Goal: Transaction & Acquisition: Book appointment/travel/reservation

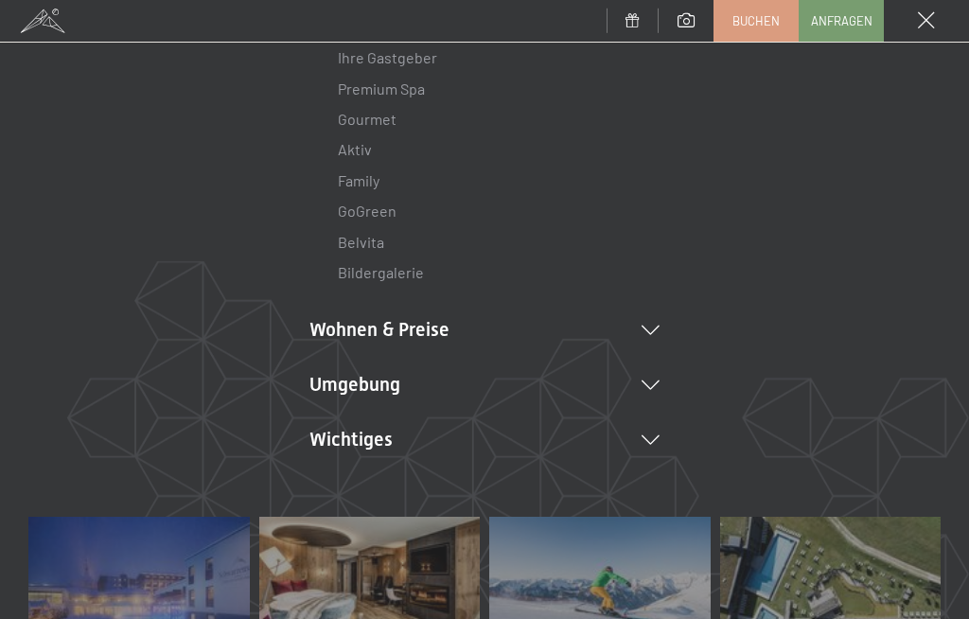
scroll to position [232, 0]
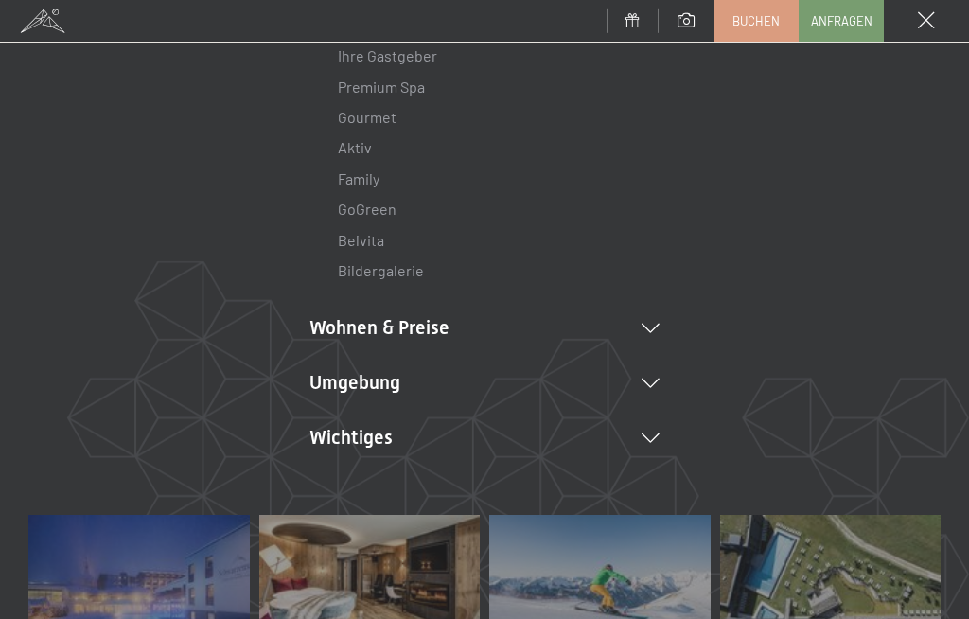
click at [624, 325] on li "Wohnen & Preise Inklusivleistungen Zimmer & Preise Liste Angebote Liste Familie…" at bounding box center [484, 327] width 350 height 26
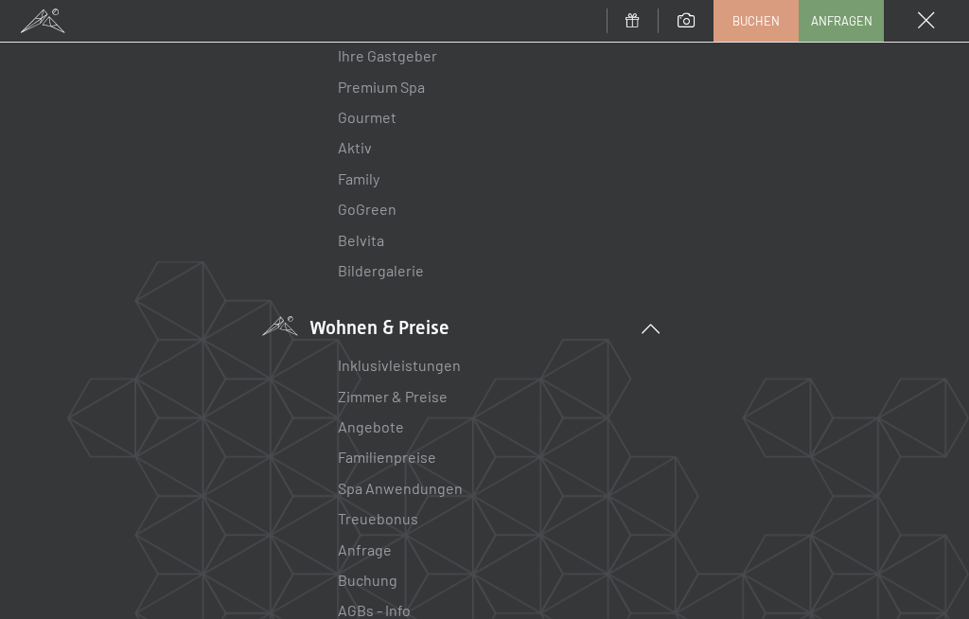
click at [339, 426] on link "Angebote" at bounding box center [371, 426] width 66 height 18
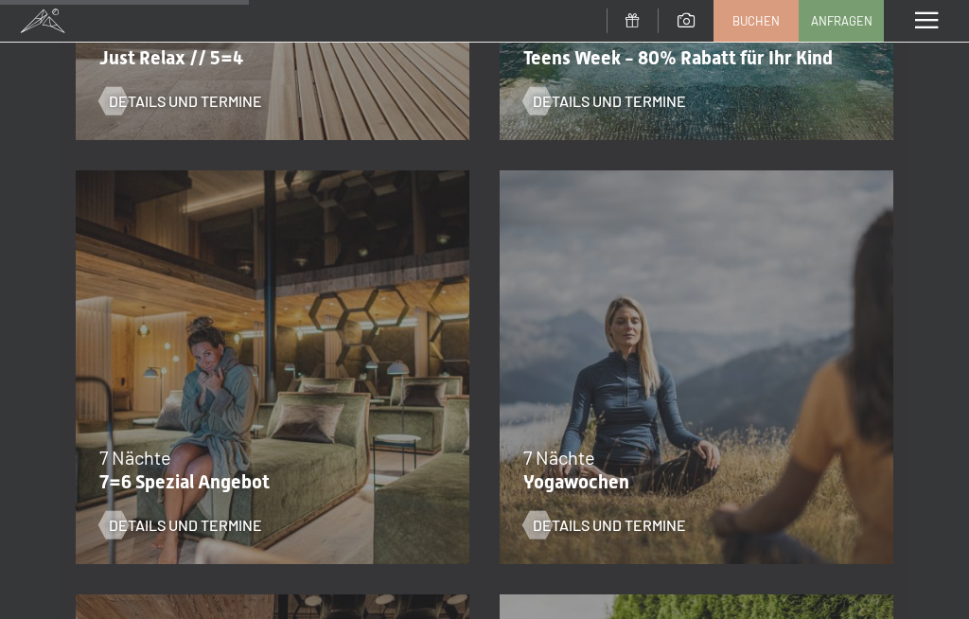
scroll to position [1081, 0]
click at [191, 419] on div "04.10.–[DATE] 01.11.–[DATE] 10.01.–[DATE] 07.03.–[DATE] 16.05.–[DATE] 06.06.–[D…" at bounding box center [273, 368] width 424 height 424
click at [177, 521] on span "Details und Termine" at bounding box center [185, 525] width 153 height 21
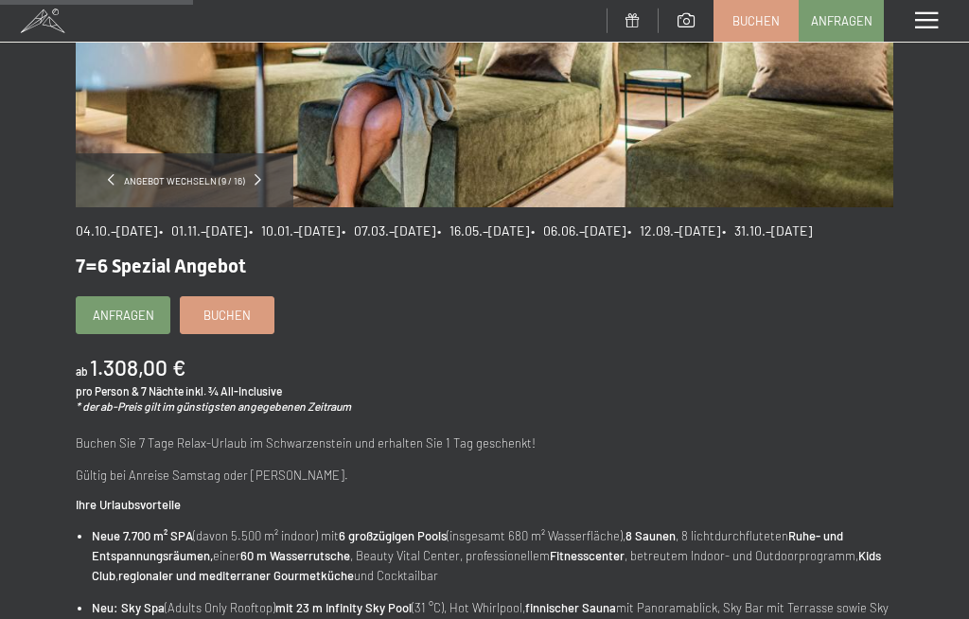
scroll to position [371, 0]
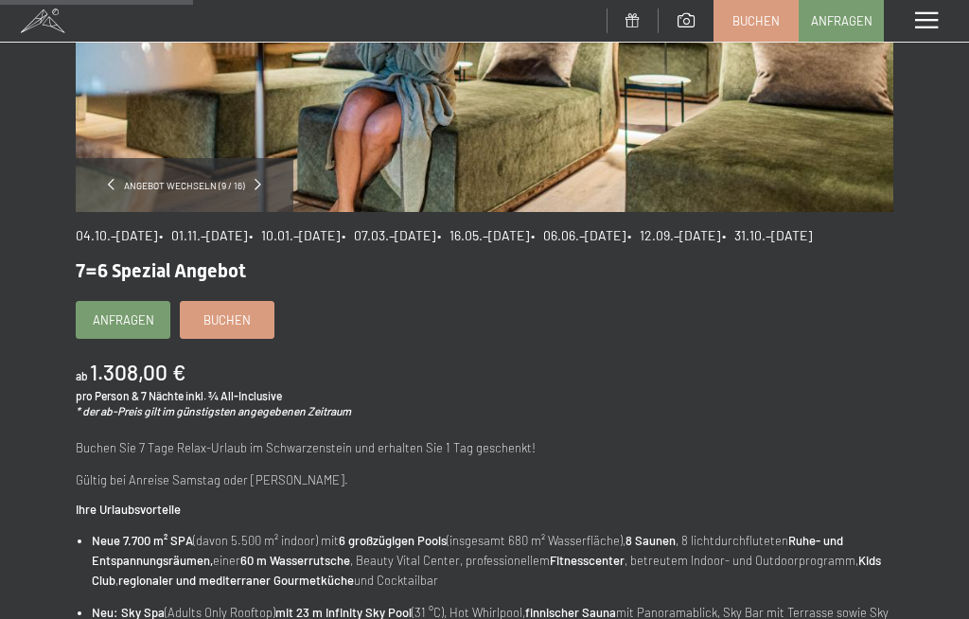
click at [626, 241] on span "• 06.06.–21.06.2026" at bounding box center [578, 235] width 95 height 16
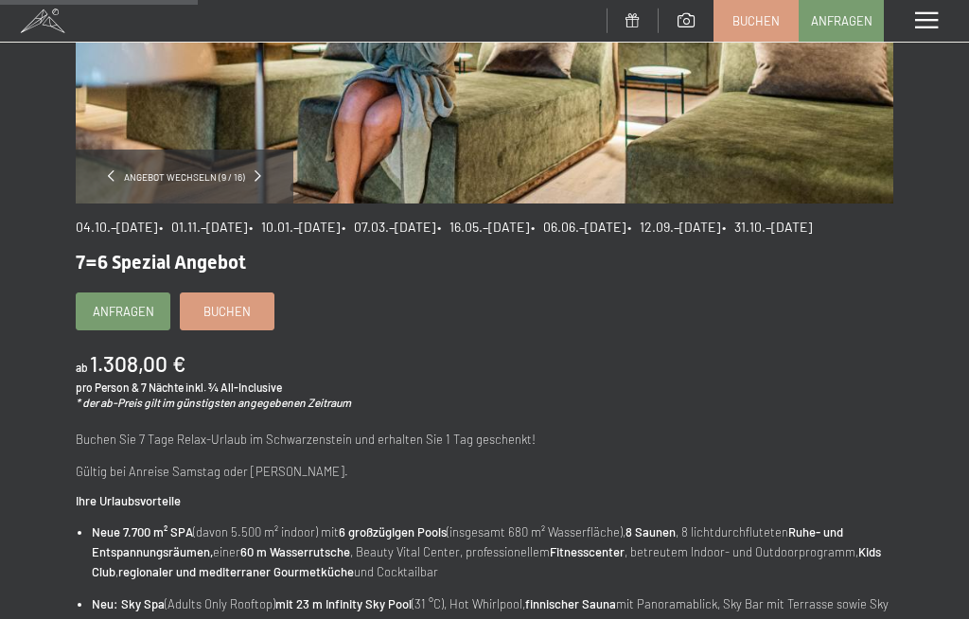
scroll to position [380, 0]
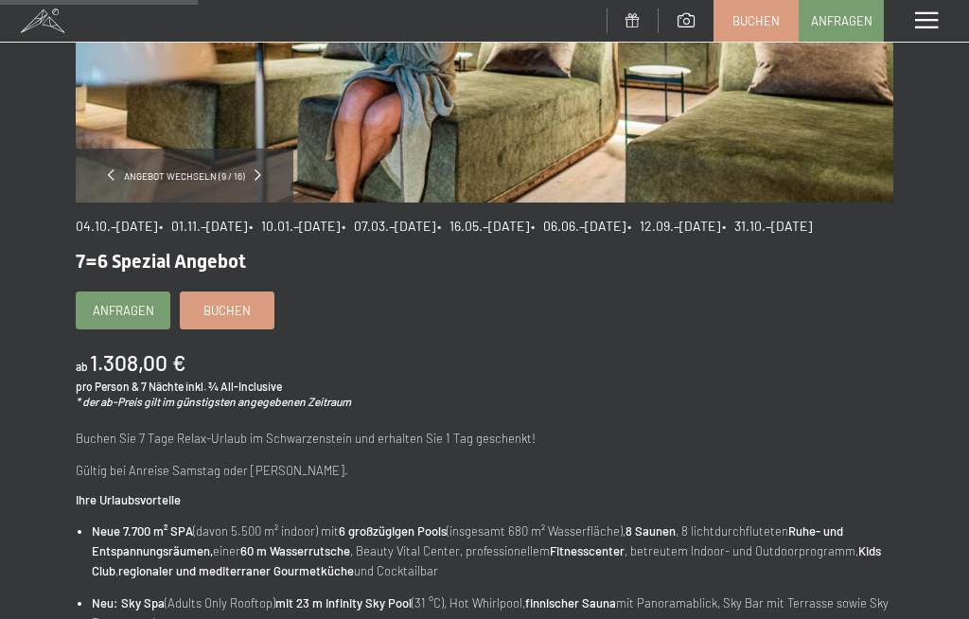
click at [222, 328] on link "Buchen" at bounding box center [227, 310] width 93 height 36
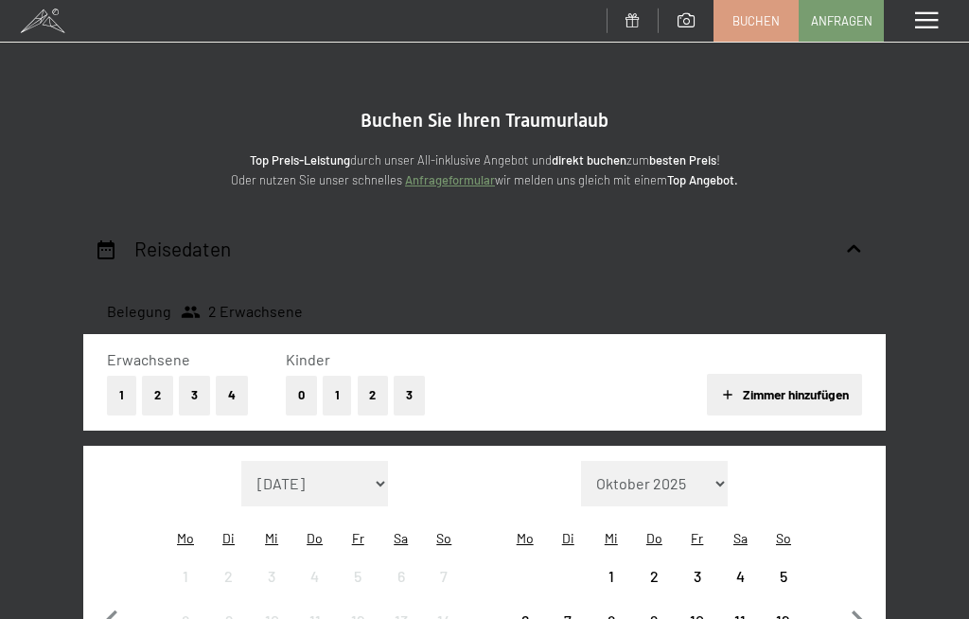
select select "[DATE]"
select select "2025-11-01"
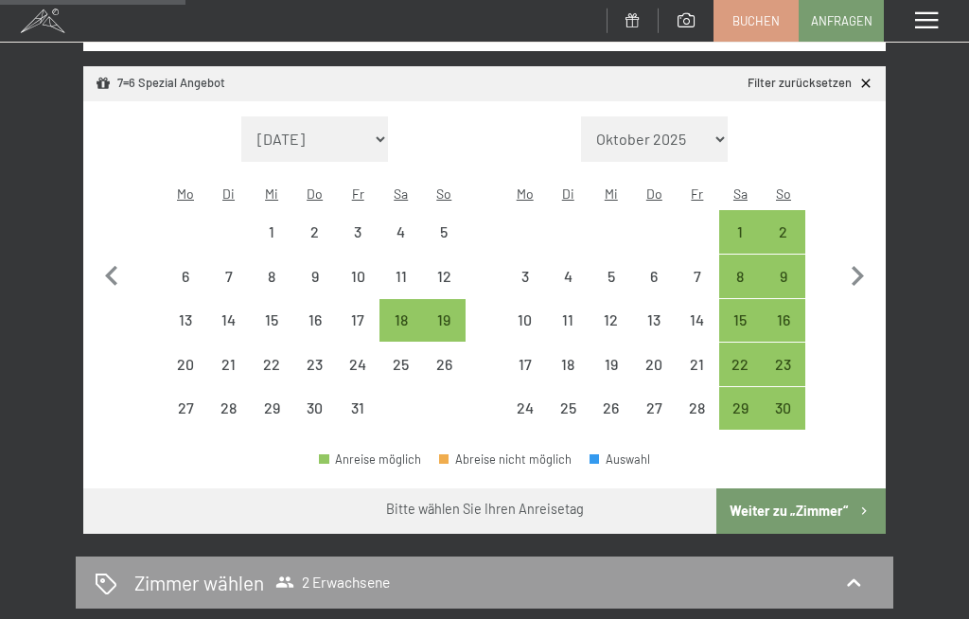
click at [856, 266] on icon "button" at bounding box center [858, 276] width 40 height 40
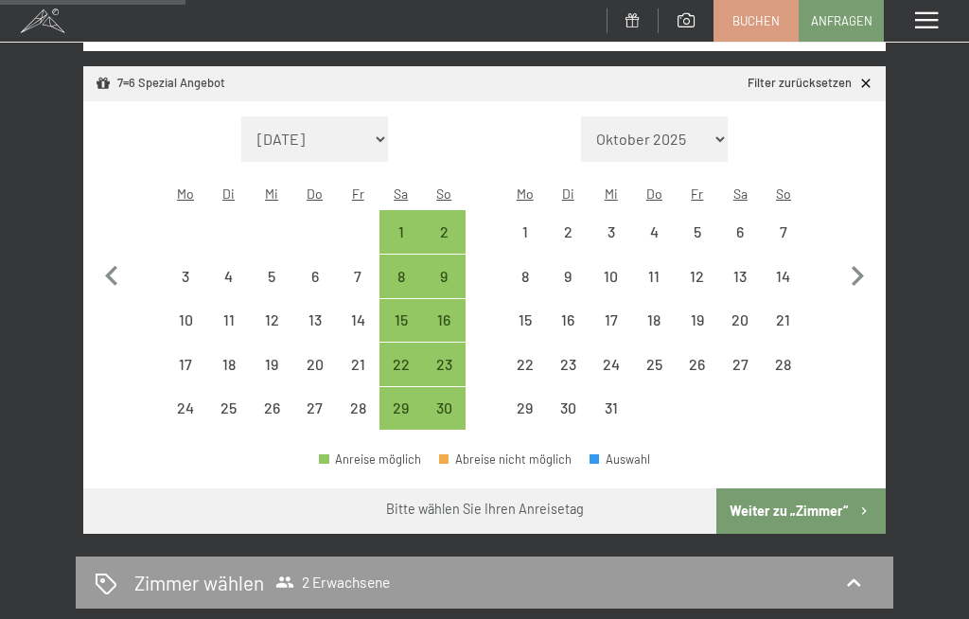
select select "2025-11-01"
select select "2025-12-01"
select select "2025-11-01"
select select "2025-12-01"
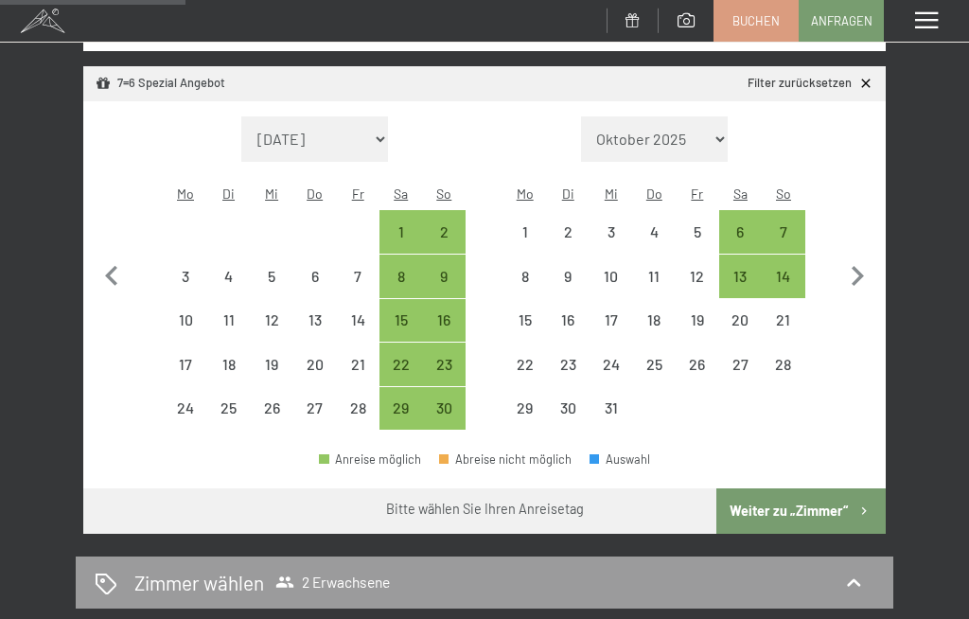
click at [853, 277] on icon "button" at bounding box center [858, 276] width 40 height 40
select select "2025-12-01"
select select "2026-01-01"
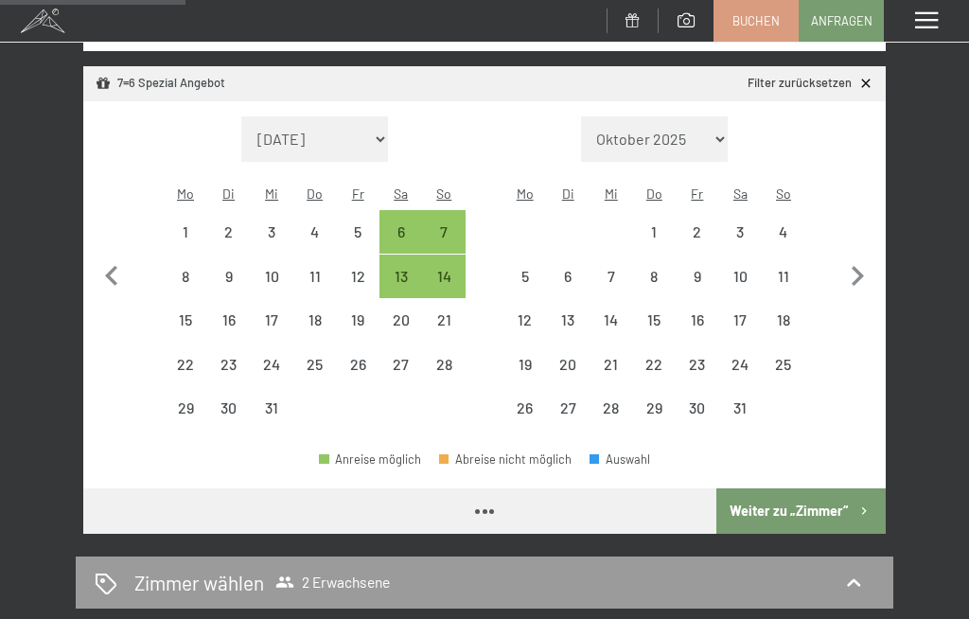
select select "2025-12-01"
select select "2026-01-01"
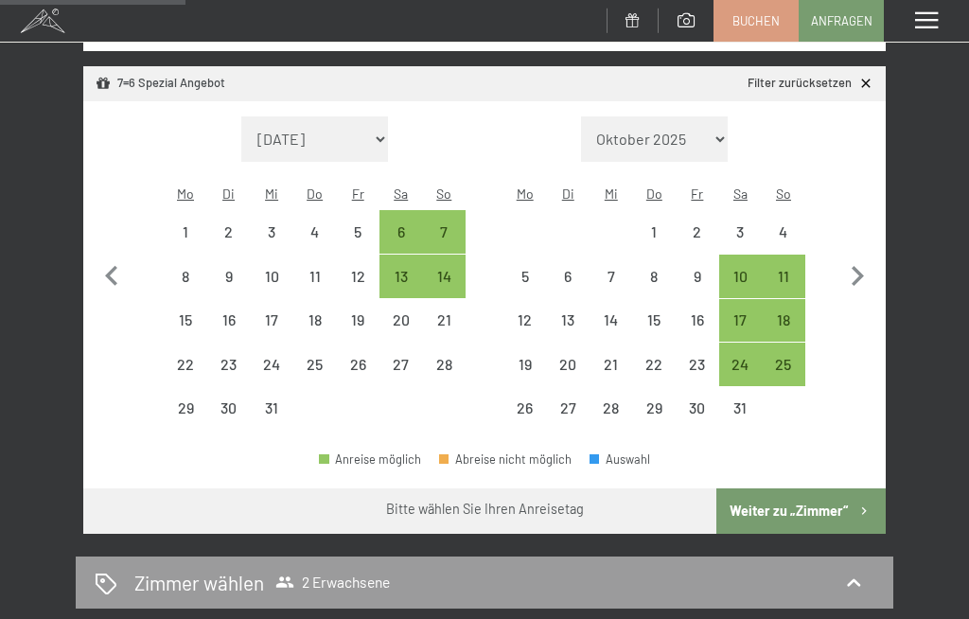
click at [856, 266] on icon "button" at bounding box center [858, 276] width 40 height 40
select select "2026-01-01"
select select "2026-02-01"
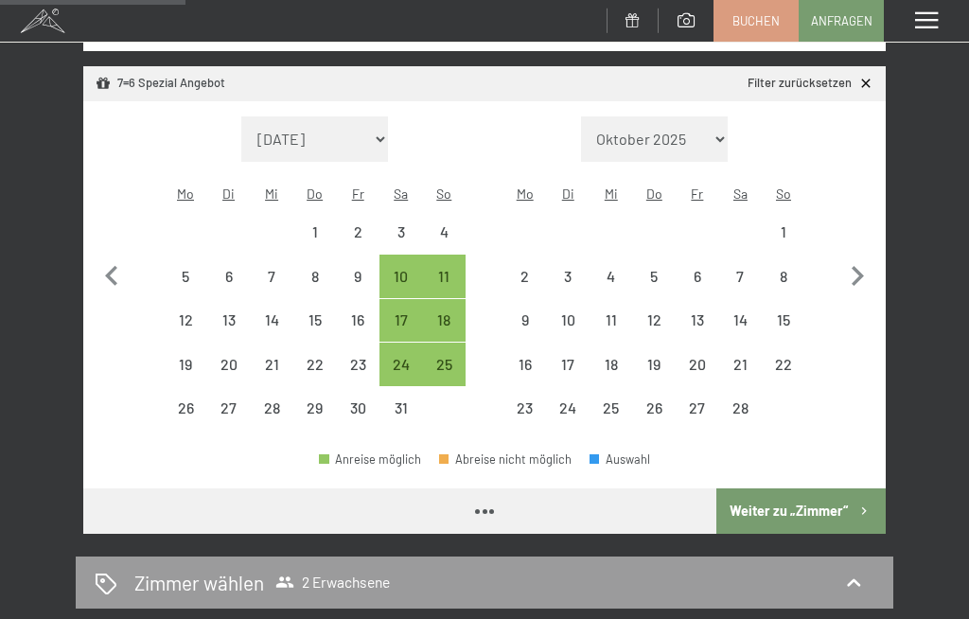
click at [855, 266] on icon "button" at bounding box center [858, 276] width 40 height 40
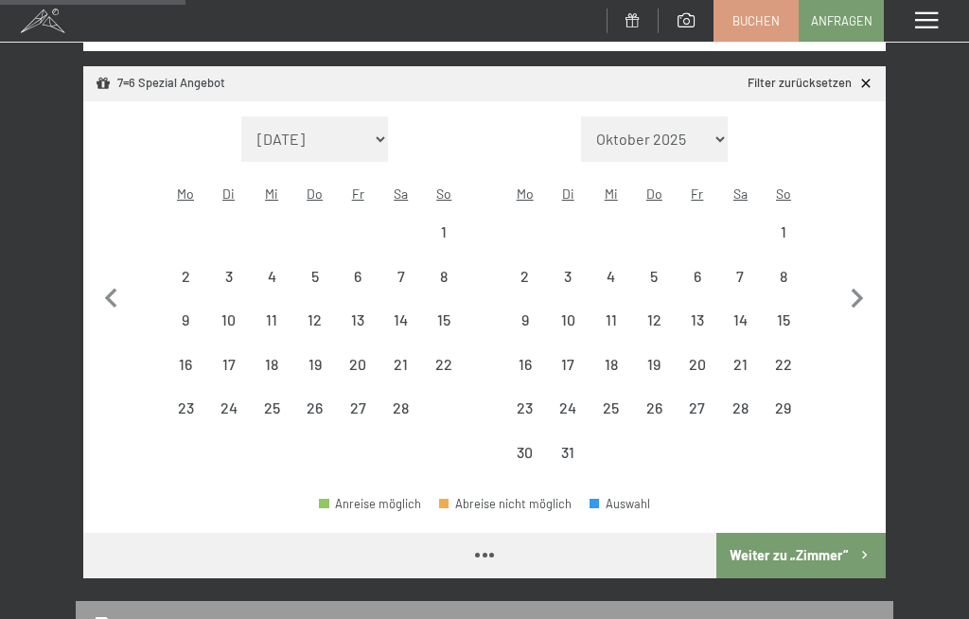
click at [862, 279] on icon "button" at bounding box center [858, 299] width 40 height 40
select select "2026-03-01"
select select "2026-04-01"
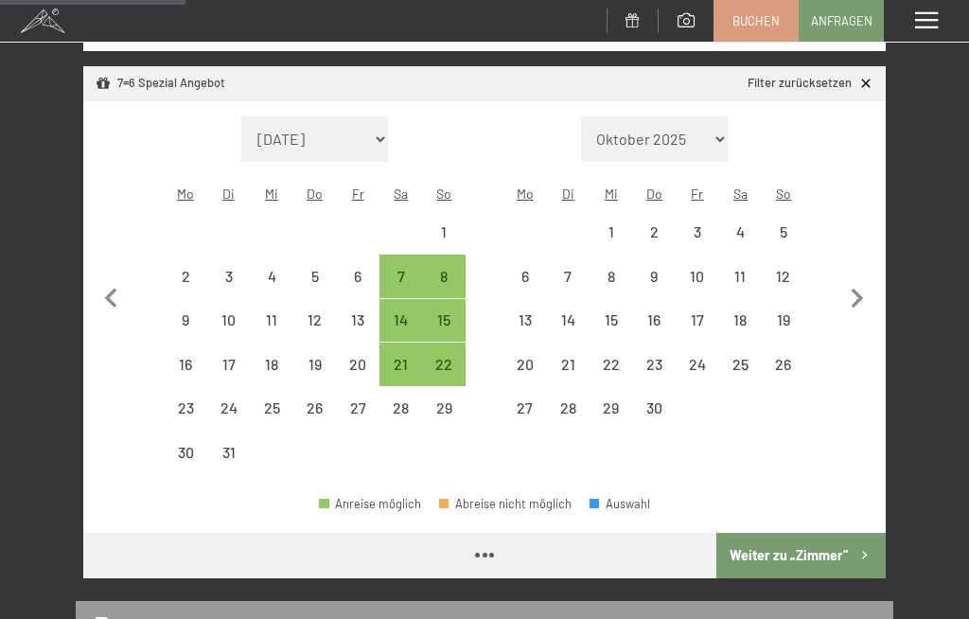
click at [862, 279] on icon "button" at bounding box center [858, 299] width 40 height 40
select select "2026-04-01"
select select "2026-05-01"
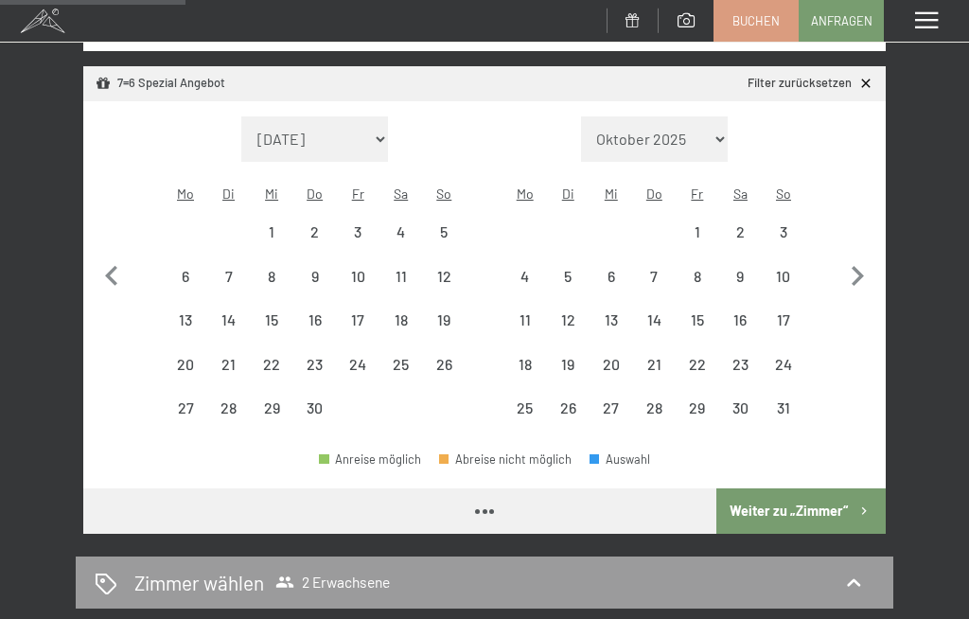
select select "2026-04-01"
select select "2026-05-01"
click at [857, 270] on icon "button" at bounding box center [858, 276] width 40 height 40
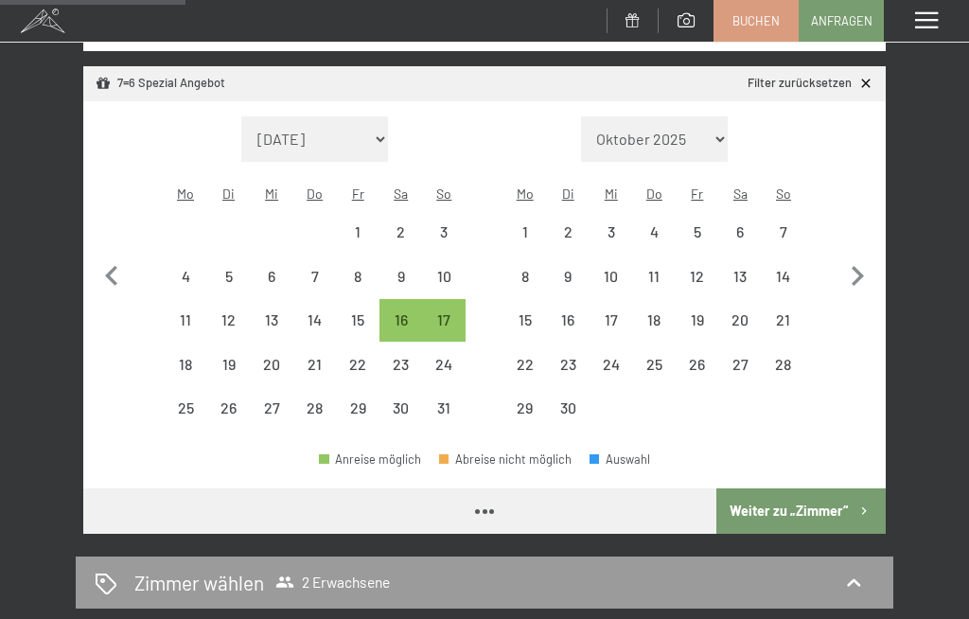
select select "2026-05-01"
select select "2026-06-01"
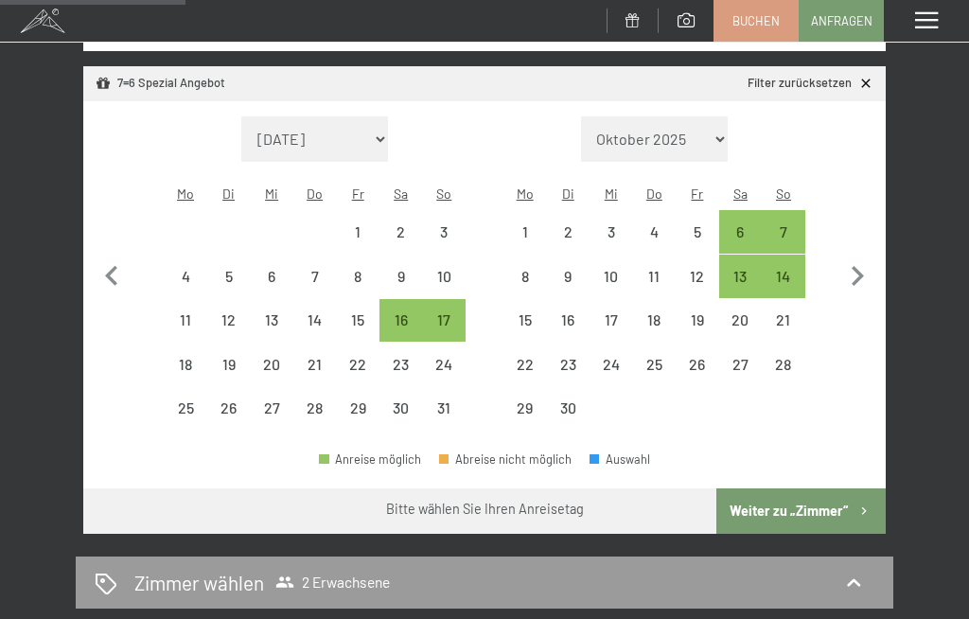
click at [748, 224] on div "6" at bounding box center [741, 244] width 40 height 40
select select "2026-05-01"
select select "2026-06-01"
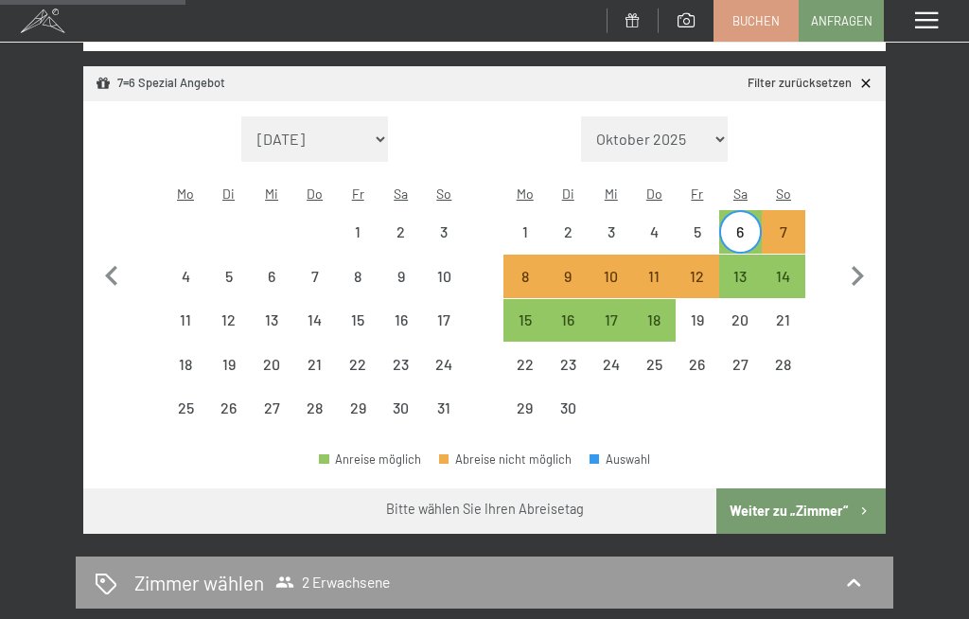
click at [744, 269] on div "13" at bounding box center [741, 289] width 40 height 40
select select "2026-05-01"
select select "2026-06-01"
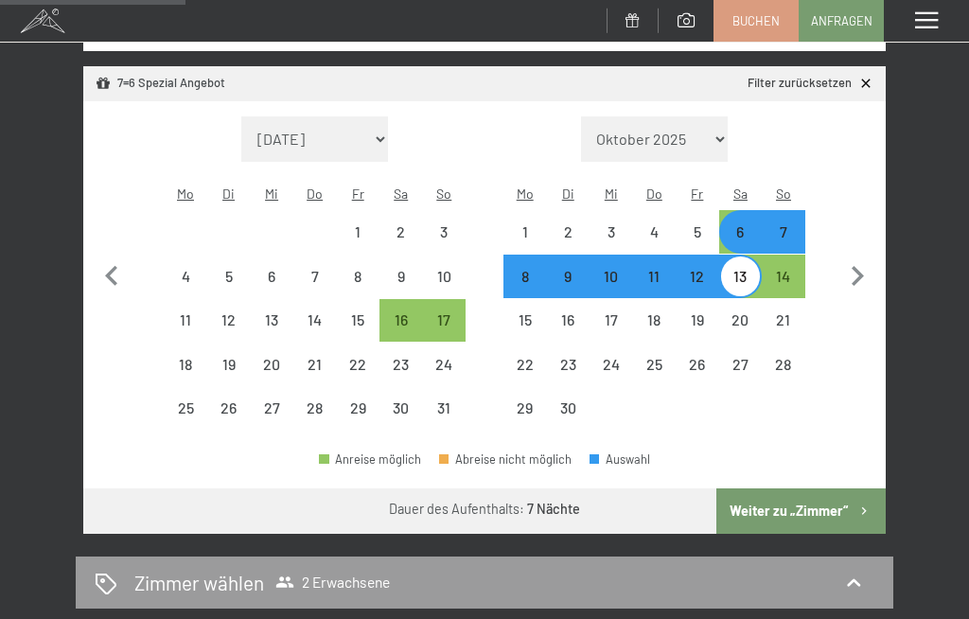
select select "2025-10-01"
select select "2025-11-01"
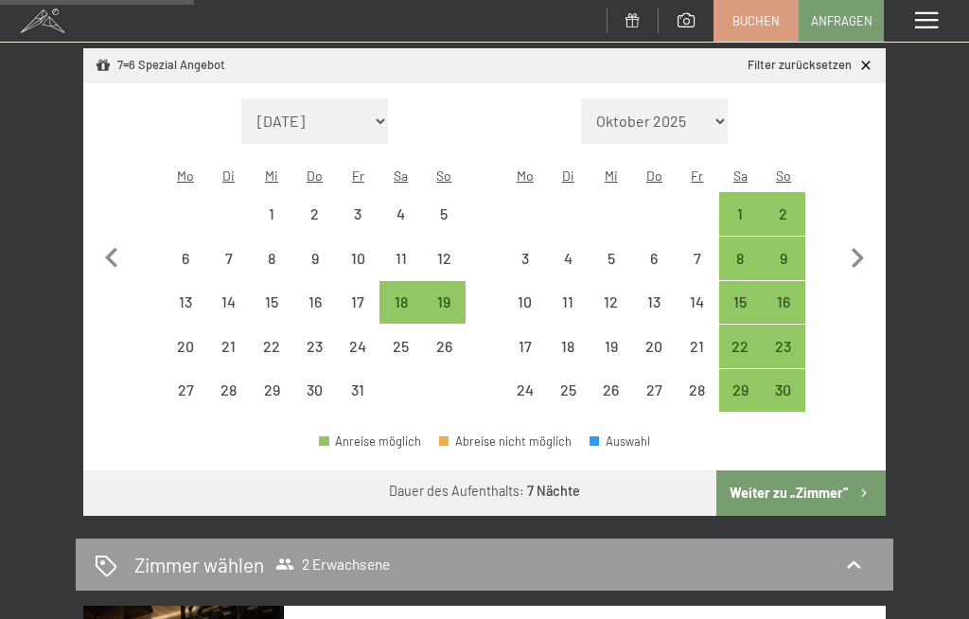
scroll to position [396, 0]
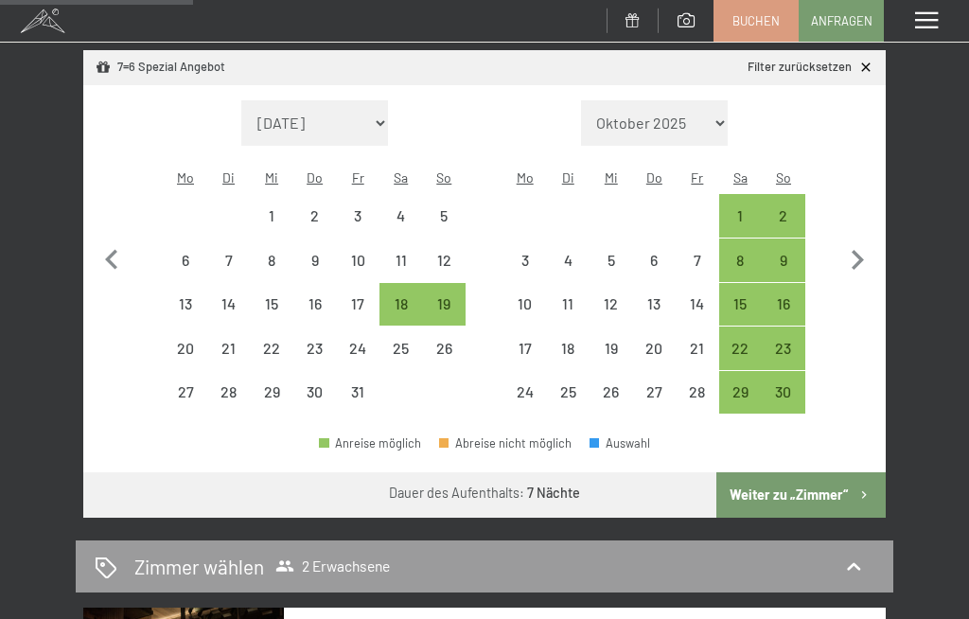
click at [859, 253] on icon "button" at bounding box center [858, 260] width 40 height 40
select select "2025-11-01"
select select "2025-12-01"
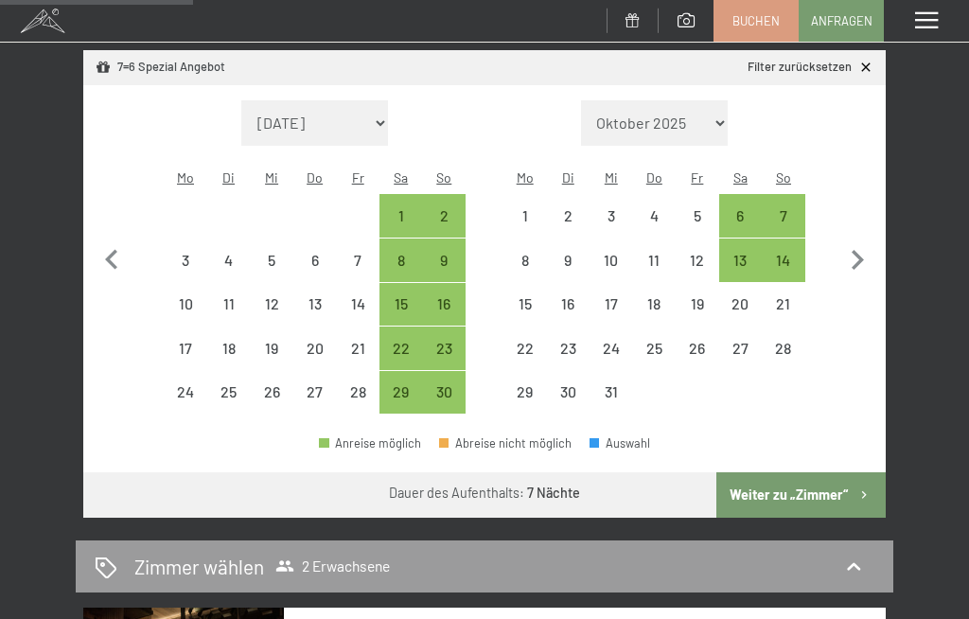
click at [856, 250] on icon "button" at bounding box center [858, 260] width 12 height 20
select select "2025-12-01"
select select "2026-01-01"
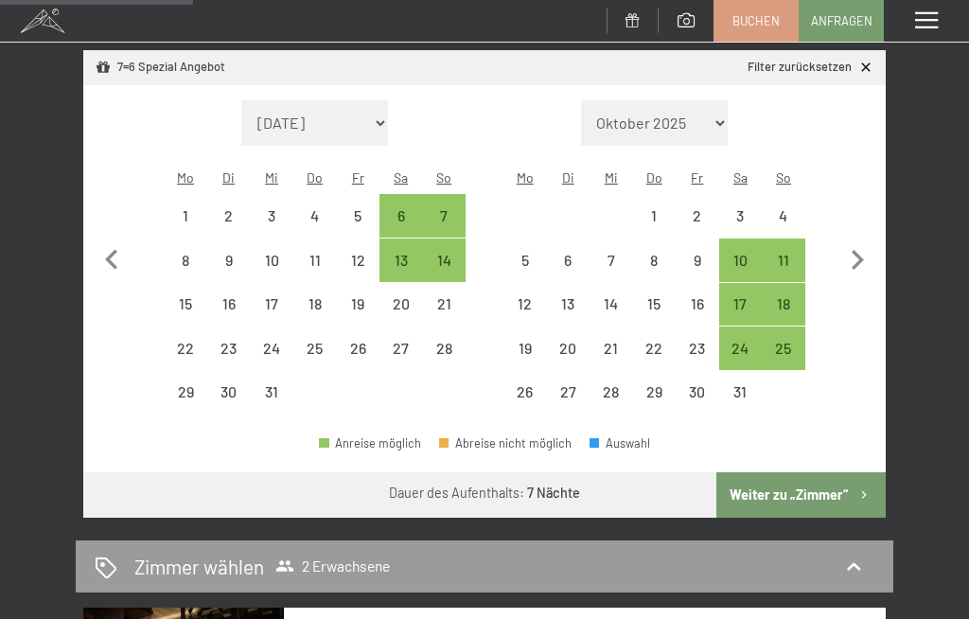
click at [866, 254] on icon "button" at bounding box center [858, 260] width 40 height 40
select select "2026-01-01"
select select "2026-02-01"
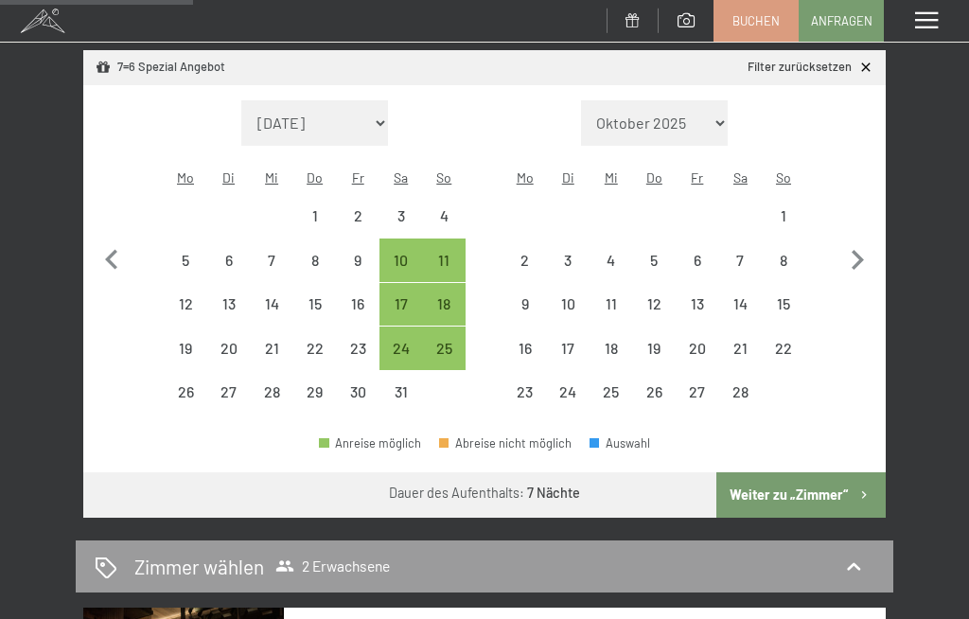
click at [863, 249] on icon "button" at bounding box center [858, 260] width 40 height 40
select select "2026-02-01"
select select "2026-03-01"
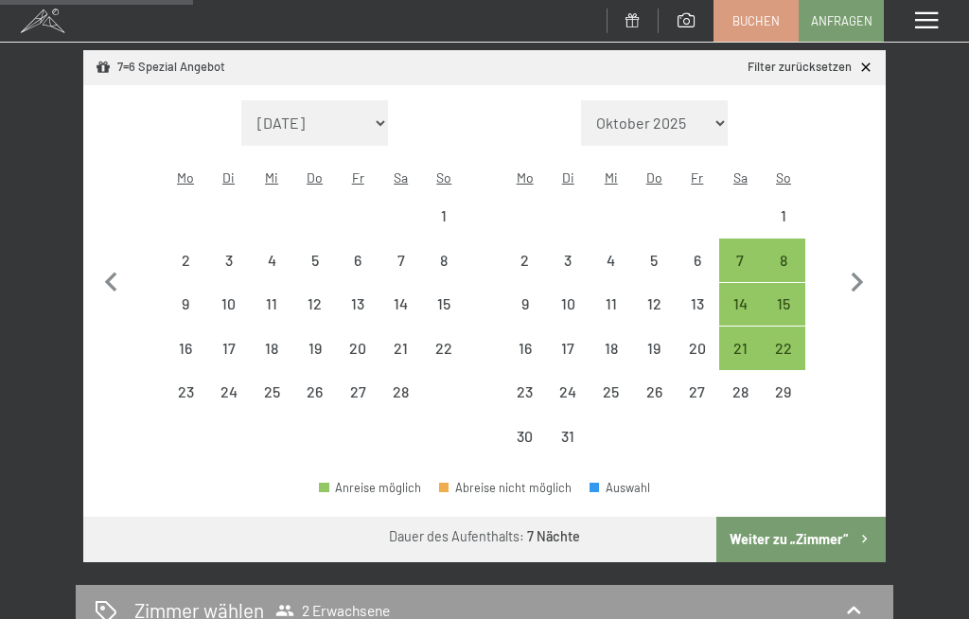
click at [861, 263] on icon "button" at bounding box center [858, 283] width 40 height 40
select select "2026-03-01"
select select "2026-04-01"
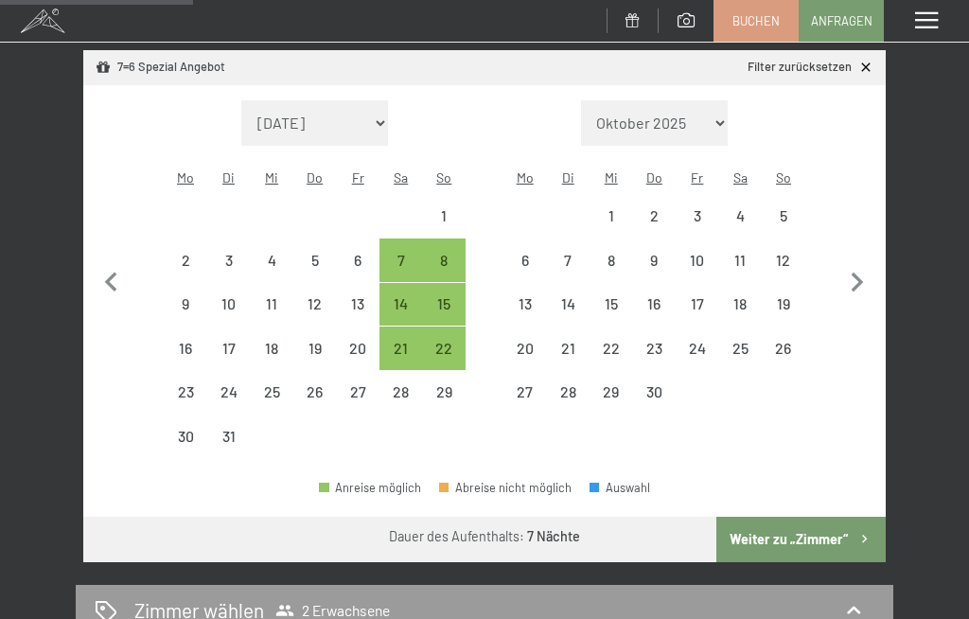
click at [860, 273] on icon "button" at bounding box center [858, 283] width 40 height 40
select select "2026-04-01"
select select "2026-05-01"
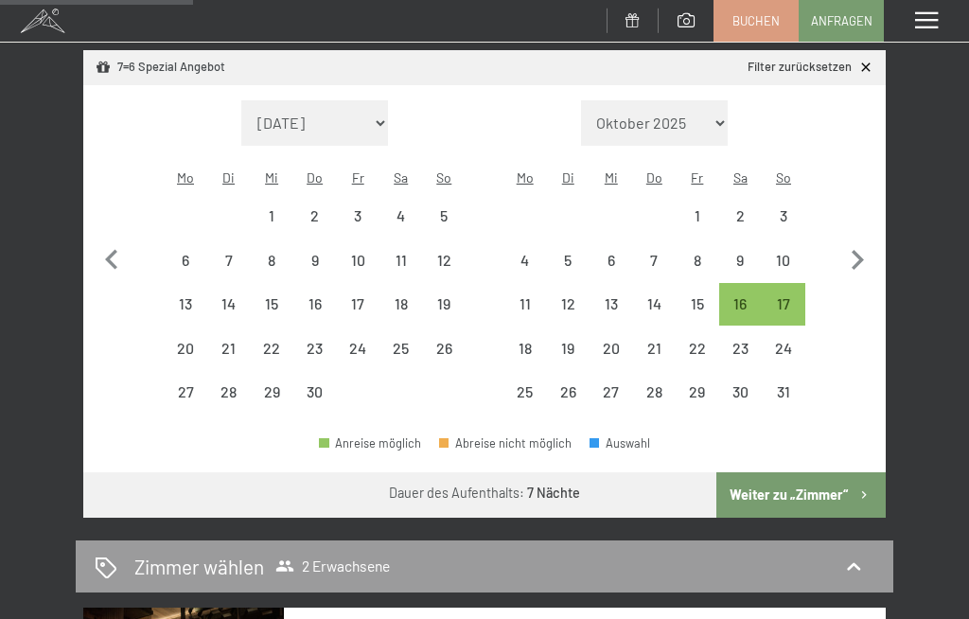
click at [732, 296] on div "16" at bounding box center [741, 316] width 40 height 40
select select "2026-04-01"
select select "2026-05-01"
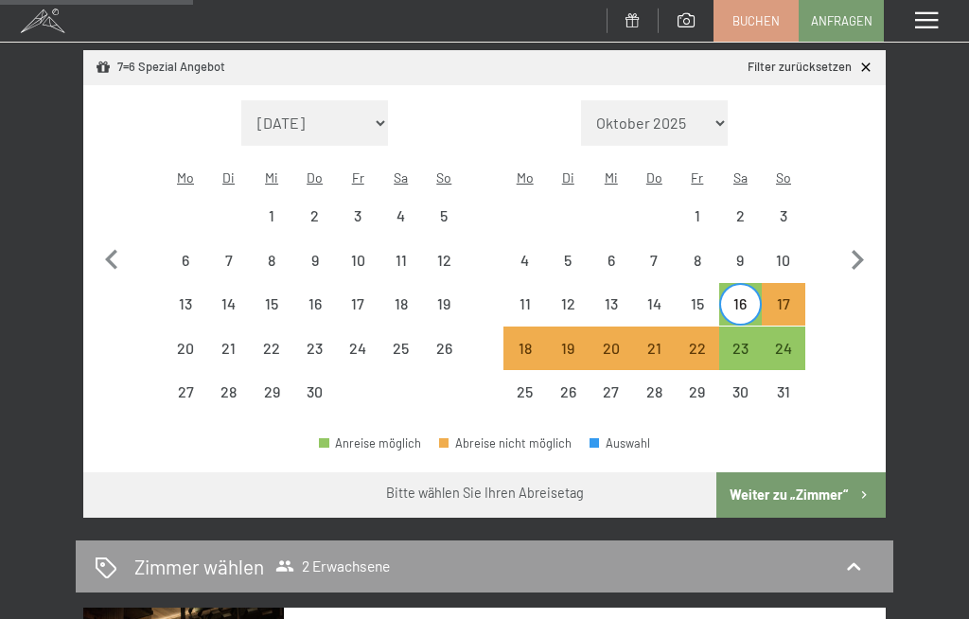
click at [741, 341] on div "23" at bounding box center [741, 361] width 40 height 40
select select "2026-04-01"
select select "2026-05-01"
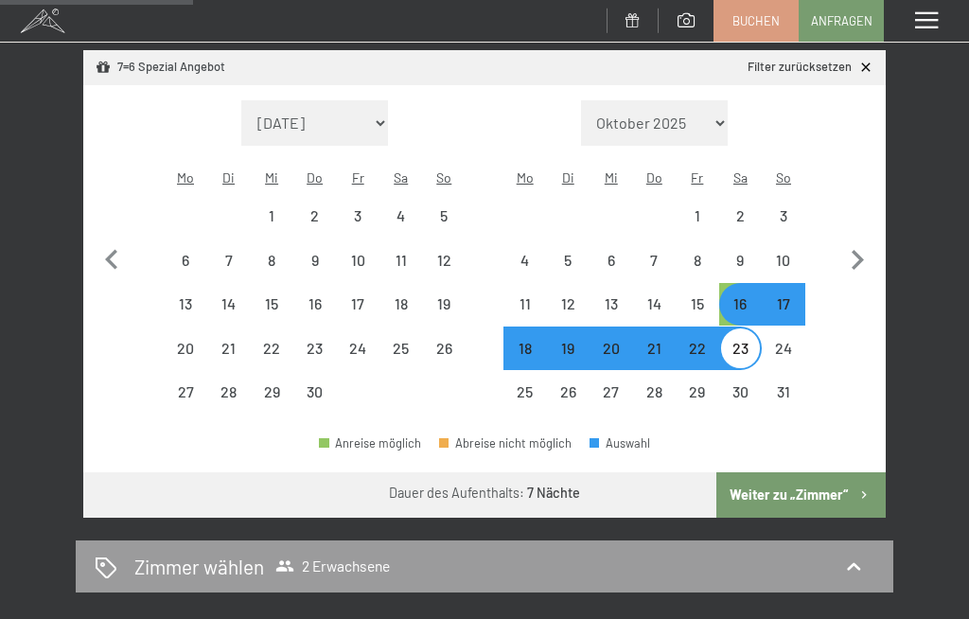
select select "2025-10-01"
select select "2025-11-01"
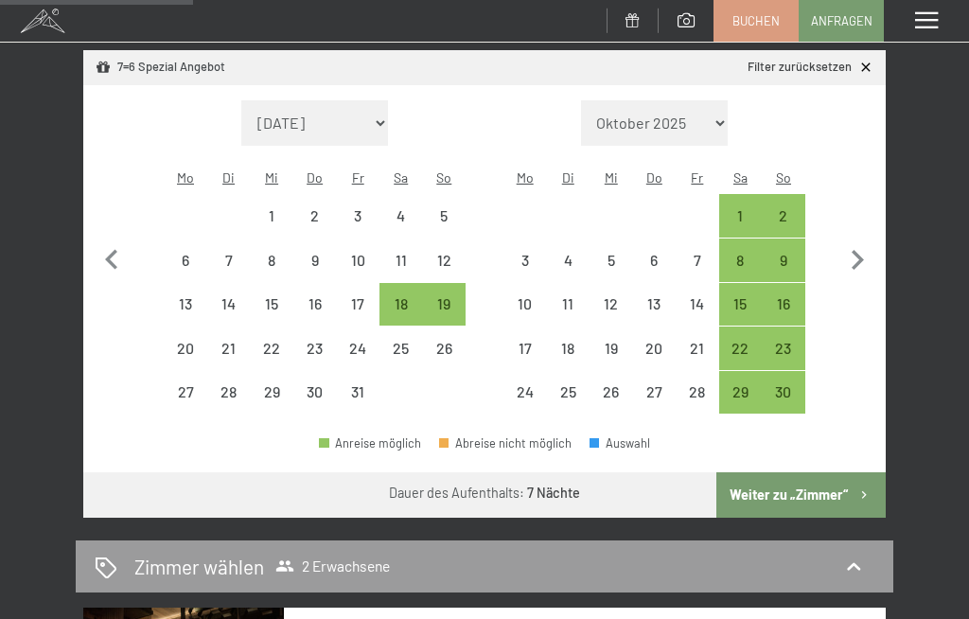
click at [115, 250] on icon "button" at bounding box center [112, 260] width 40 height 40
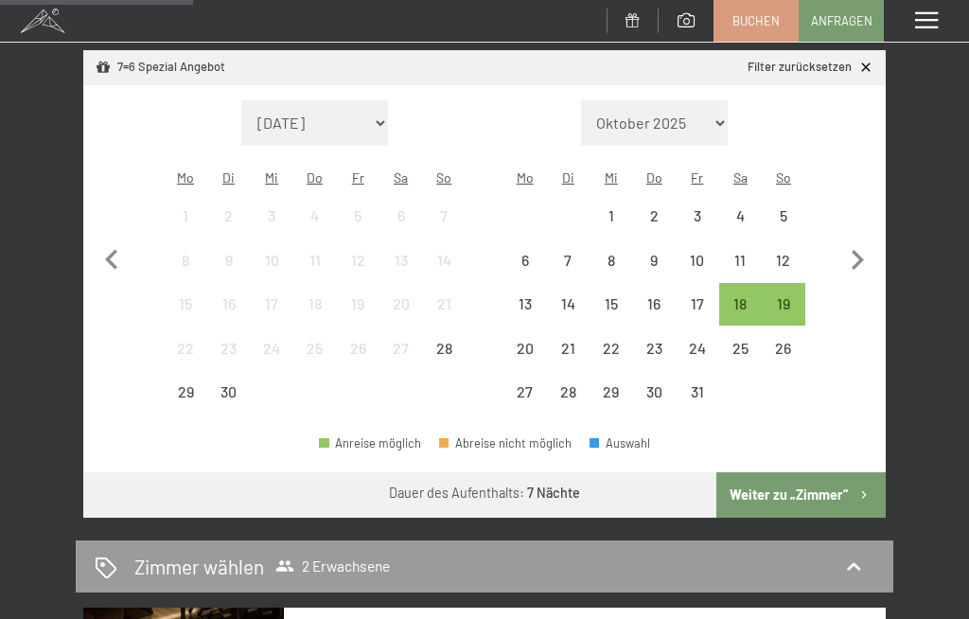
click at [785, 296] on div "19" at bounding box center [784, 316] width 40 height 40
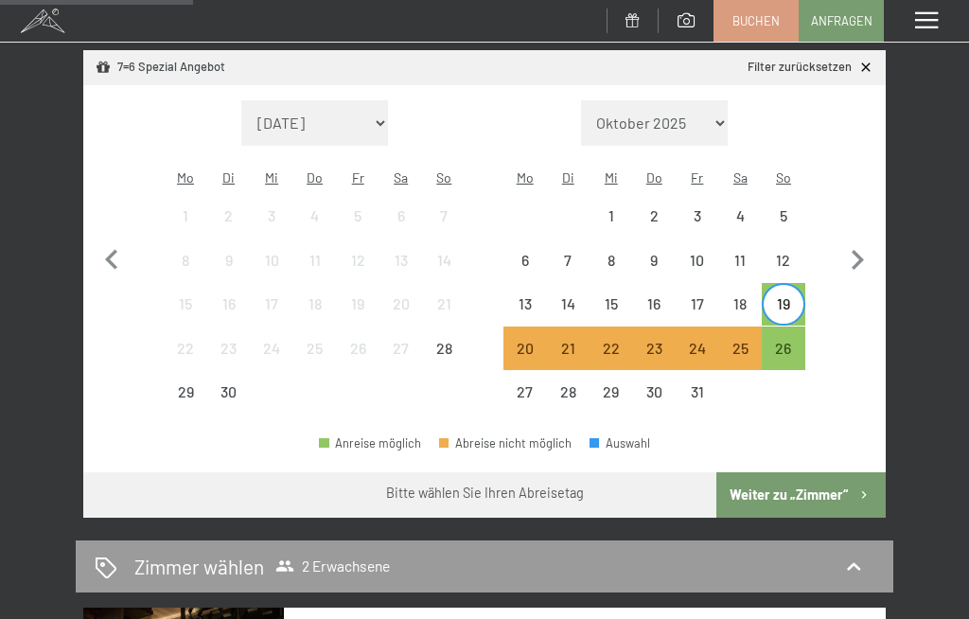
click at [783, 341] on div "26" at bounding box center [784, 361] width 40 height 40
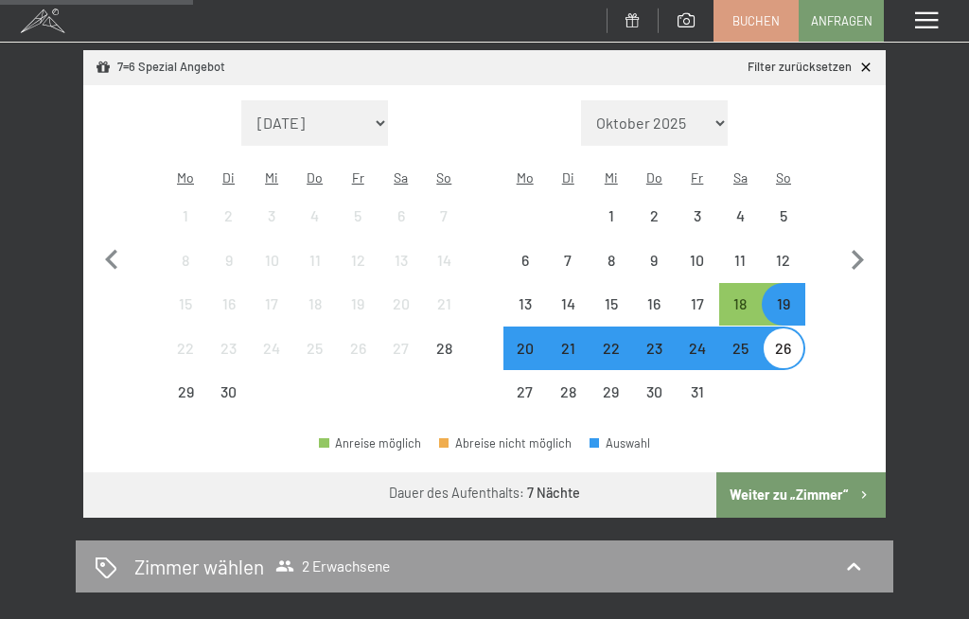
select select "2025-10-01"
select select "2025-11-01"
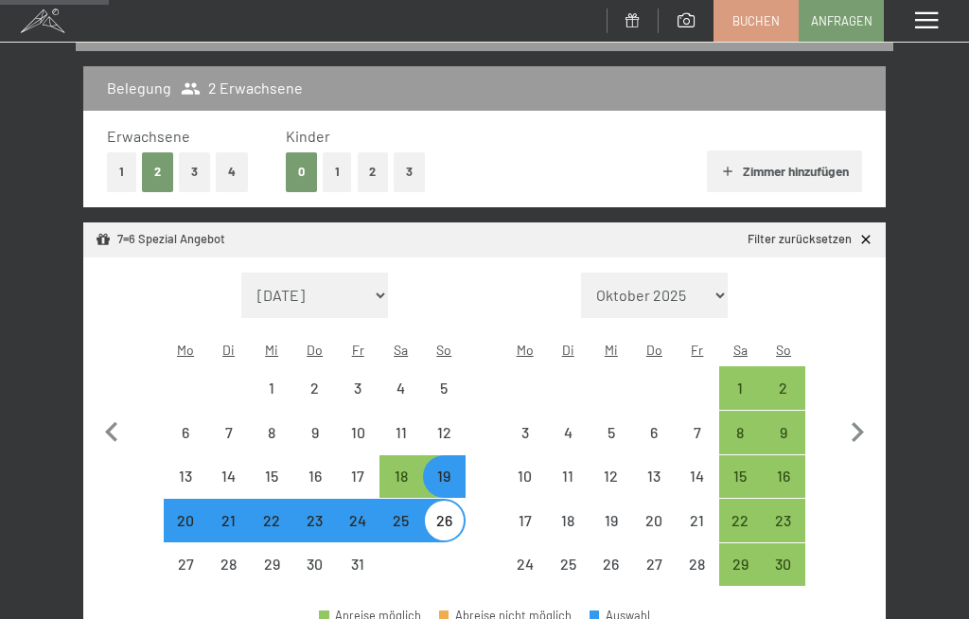
scroll to position [225, 0]
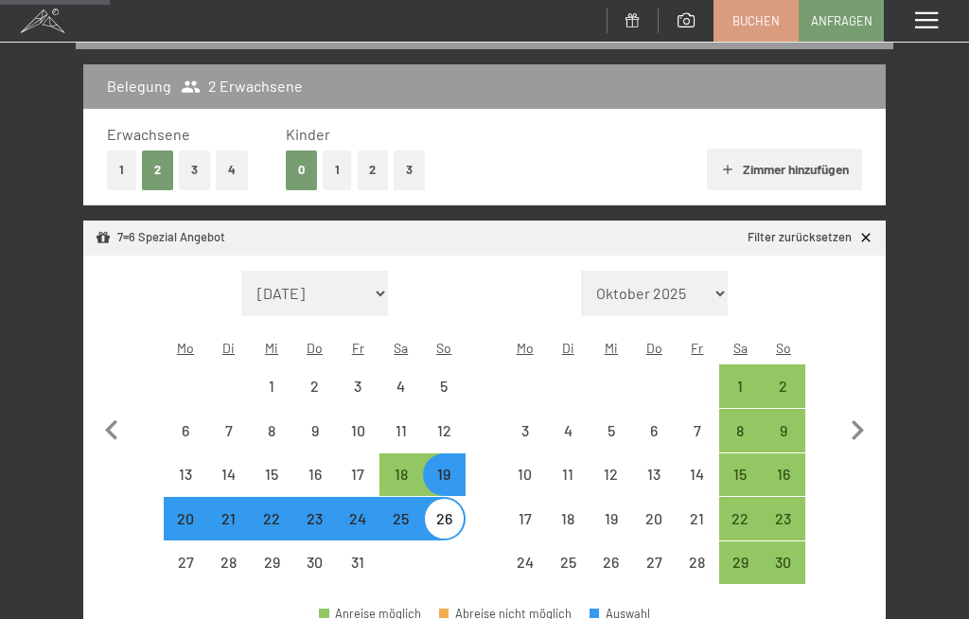
click at [846, 420] on icon "button" at bounding box center [858, 431] width 40 height 40
select select "2025-11-01"
select select "2025-12-01"
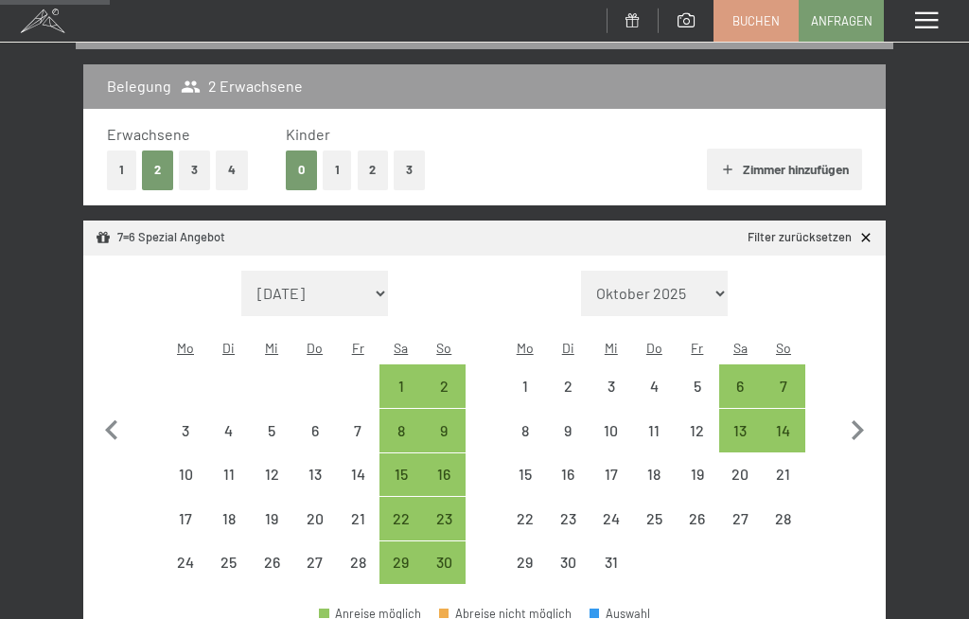
click at [856, 420] on icon "button" at bounding box center [858, 430] width 12 height 20
select select "2025-12-01"
select select "2026-01-01"
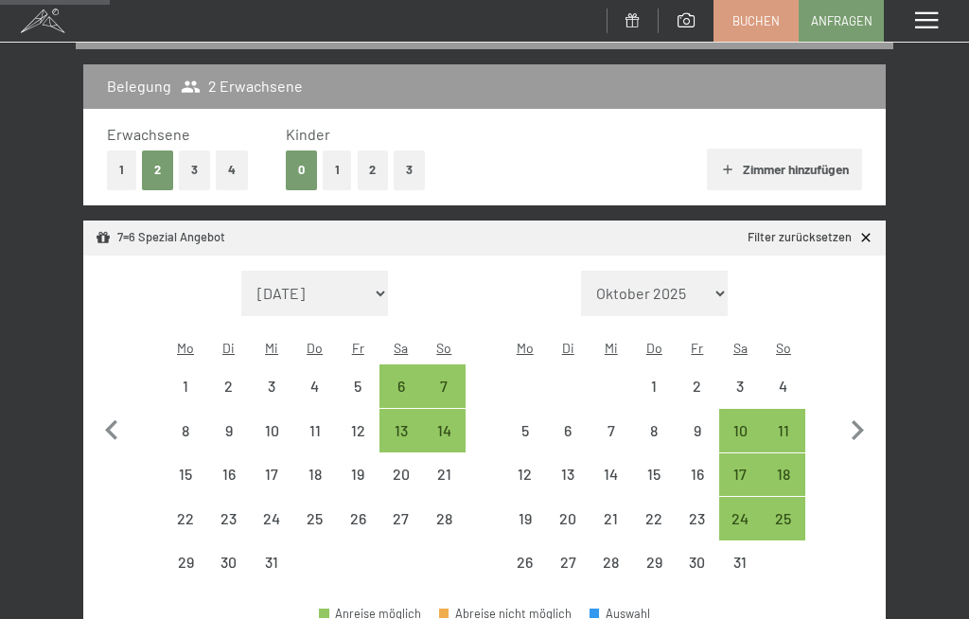
click at [853, 427] on icon "button" at bounding box center [858, 431] width 40 height 40
select select "2026-01-01"
select select "2026-02-01"
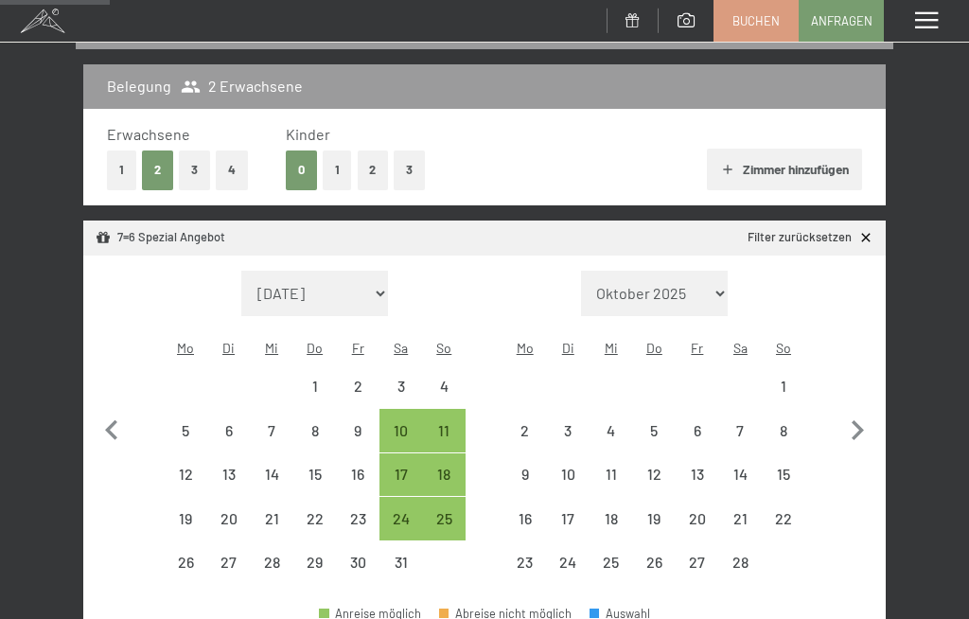
click at [856, 415] on icon "button" at bounding box center [858, 431] width 40 height 40
select select "2026-02-01"
select select "2026-03-01"
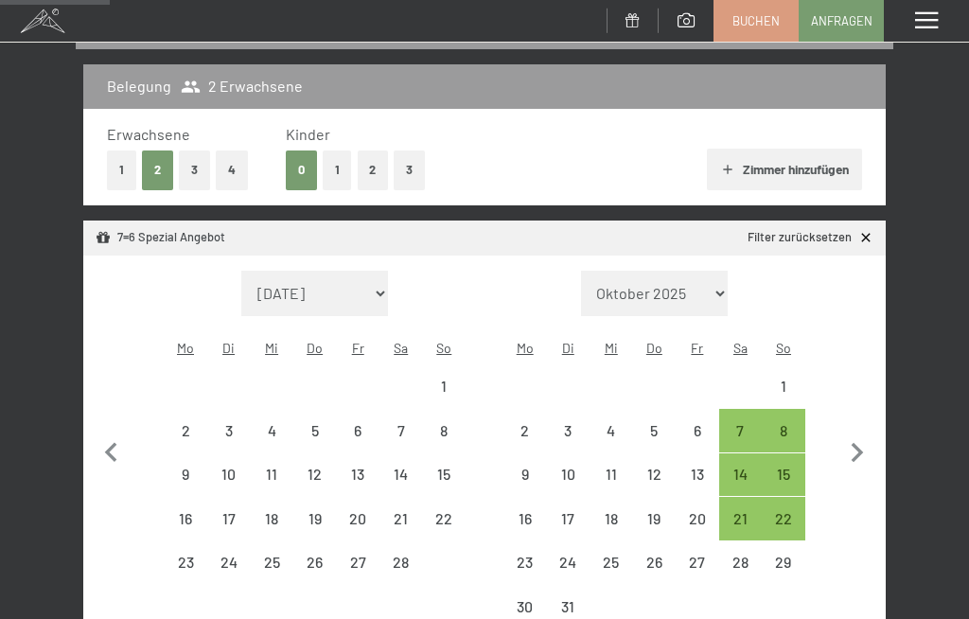
click at [855, 433] on icon "button" at bounding box center [858, 453] width 40 height 40
select select "2026-03-01"
select select "2026-04-01"
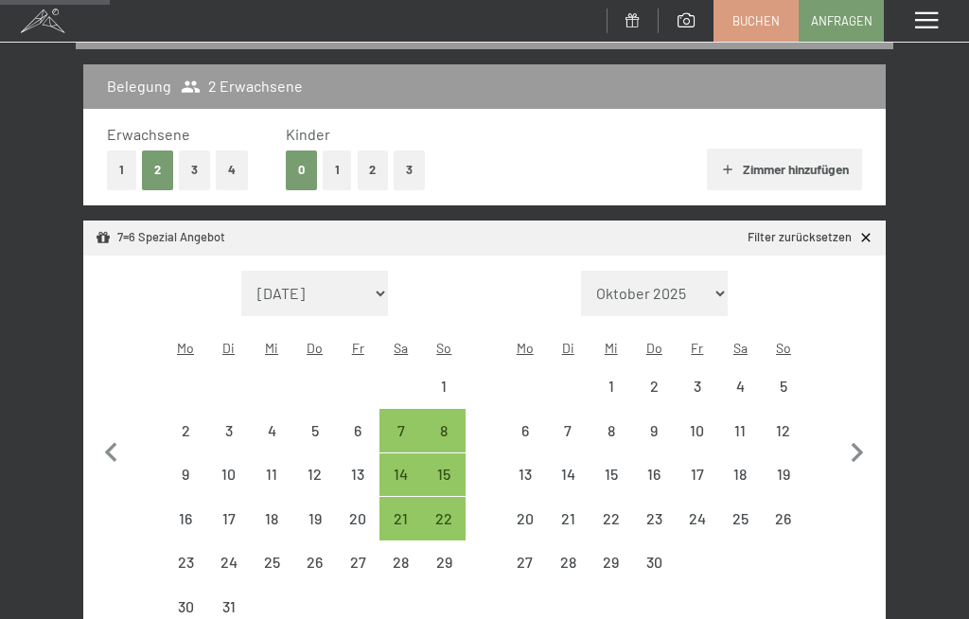
click at [860, 433] on icon "button" at bounding box center [858, 453] width 40 height 40
select select "2026-04-01"
select select "2026-05-01"
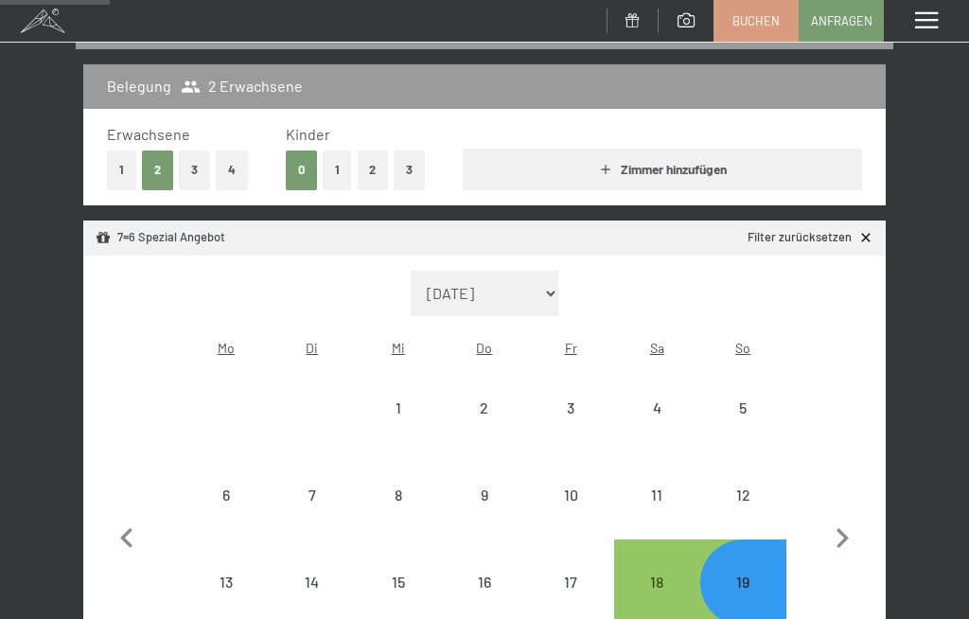
select select "2025-11-01"
select select "2025-10-01"
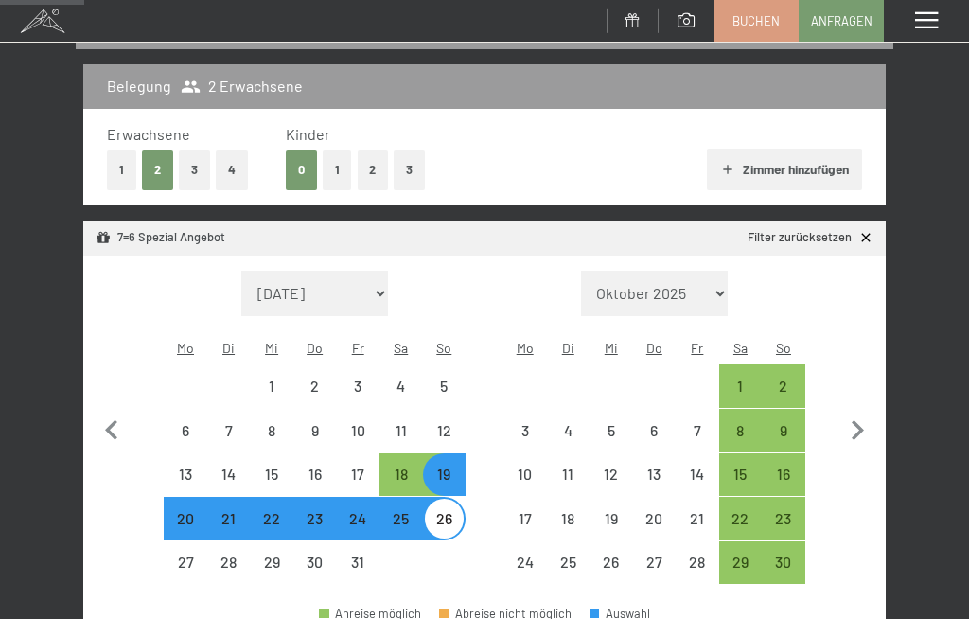
scroll to position [0, 0]
